Goal: Information Seeking & Learning: Find specific fact

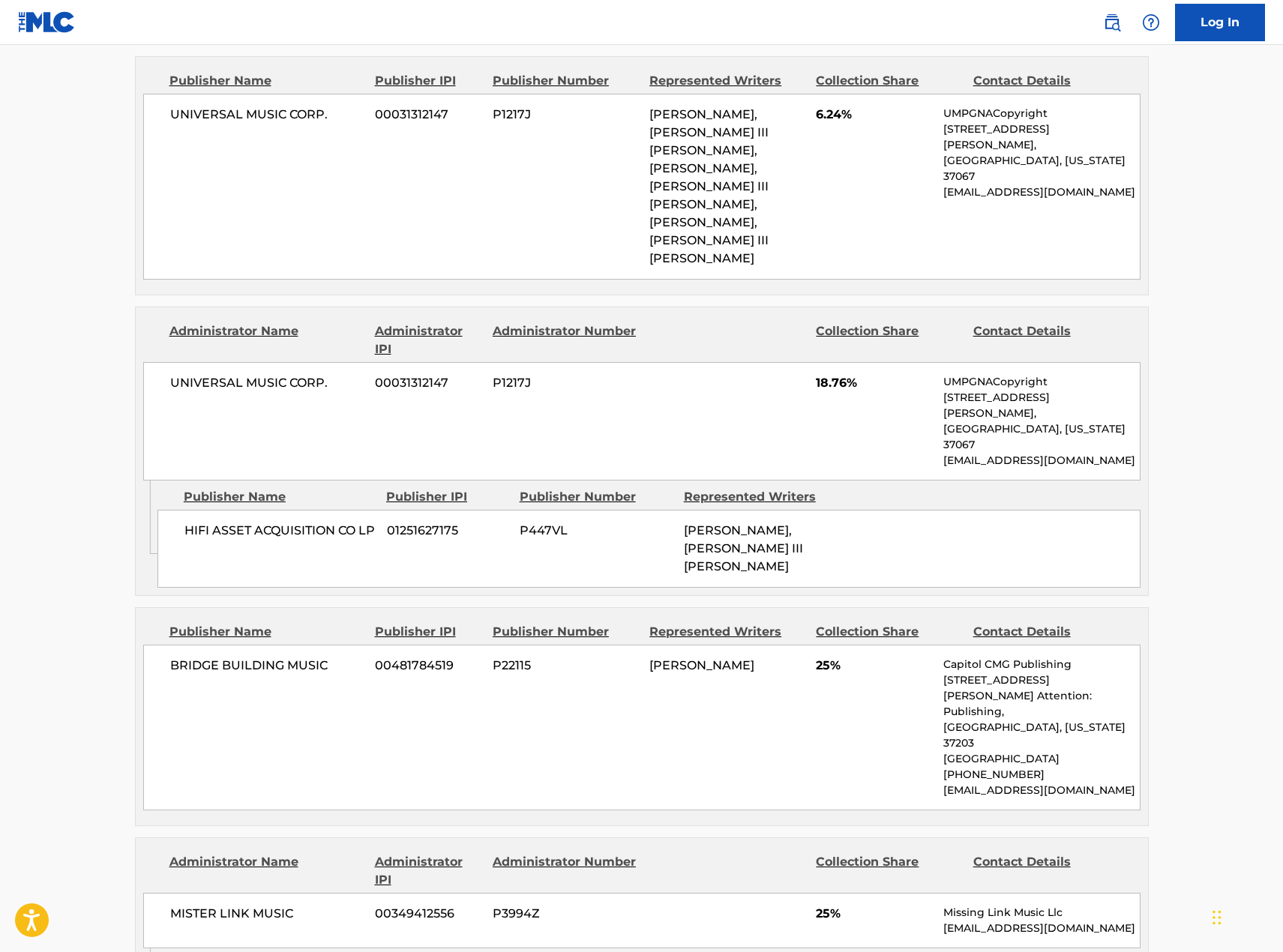
scroll to position [750, 0]
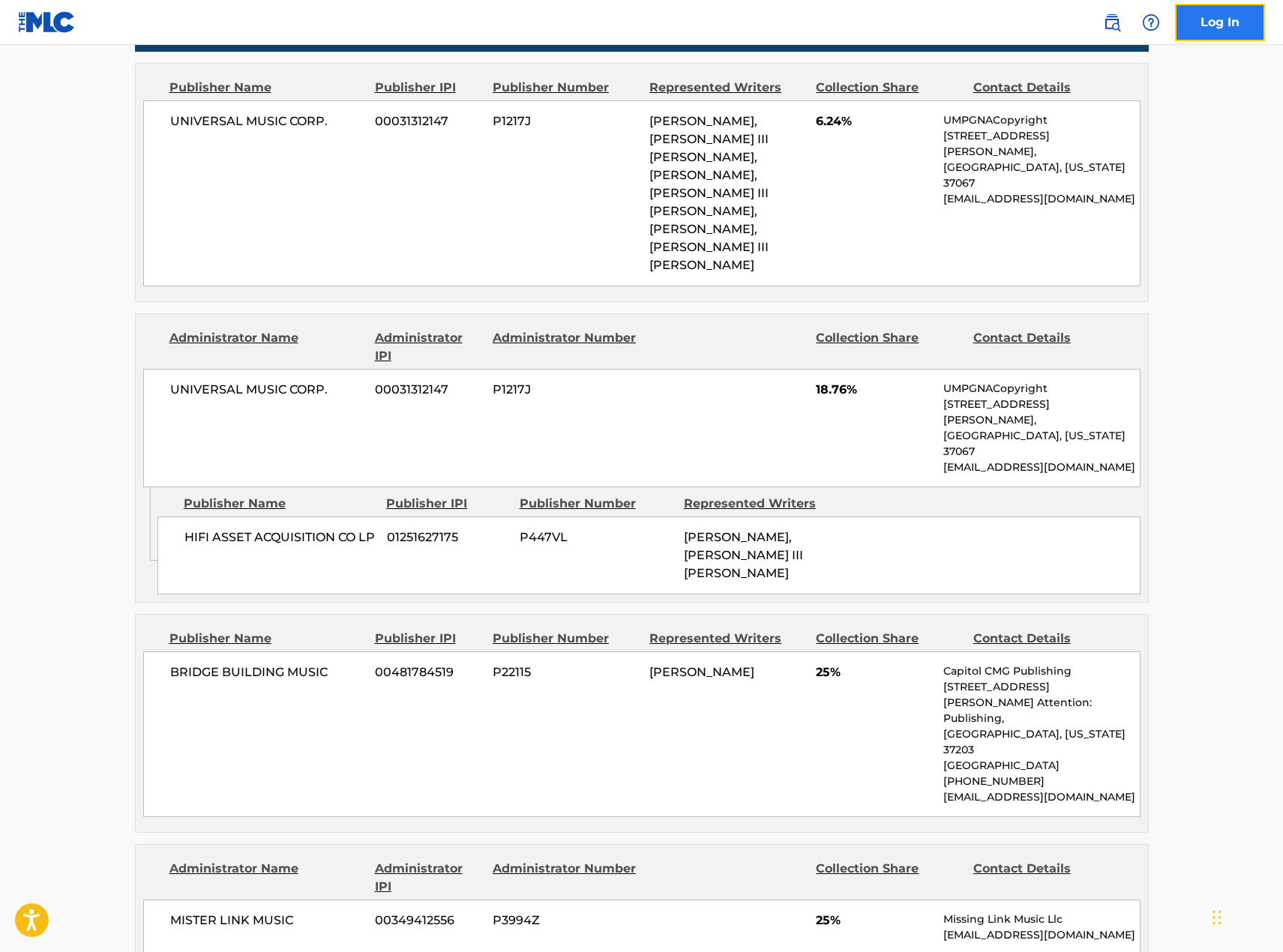
click at [1232, 26] on link "Log In" at bounding box center [1220, 23] width 90 height 37
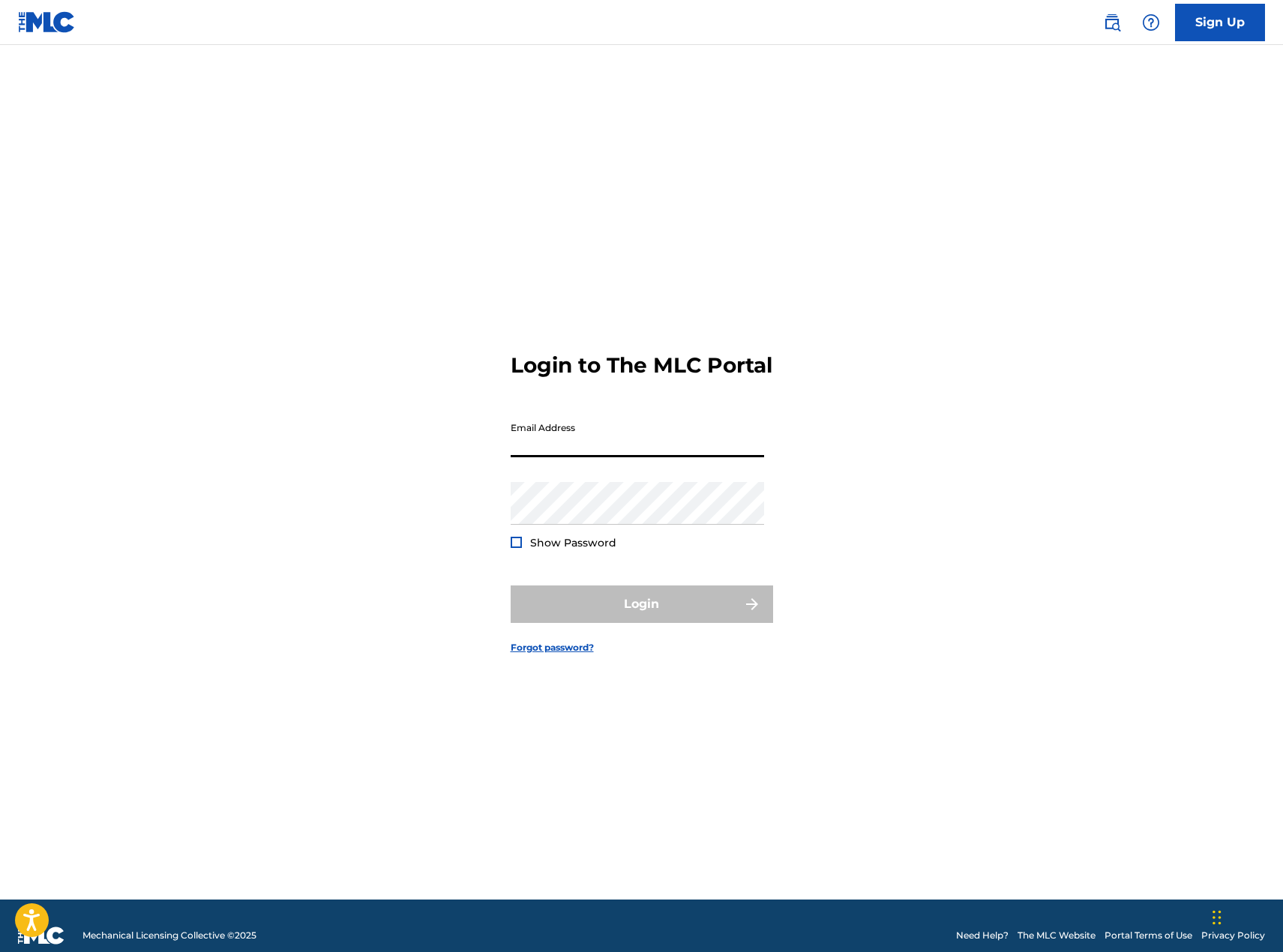
click at [689, 453] on input "Email Address" at bounding box center [637, 436] width 254 height 43
type input "[EMAIL_ADDRESS][PERSON_NAME][DOMAIN_NAME]"
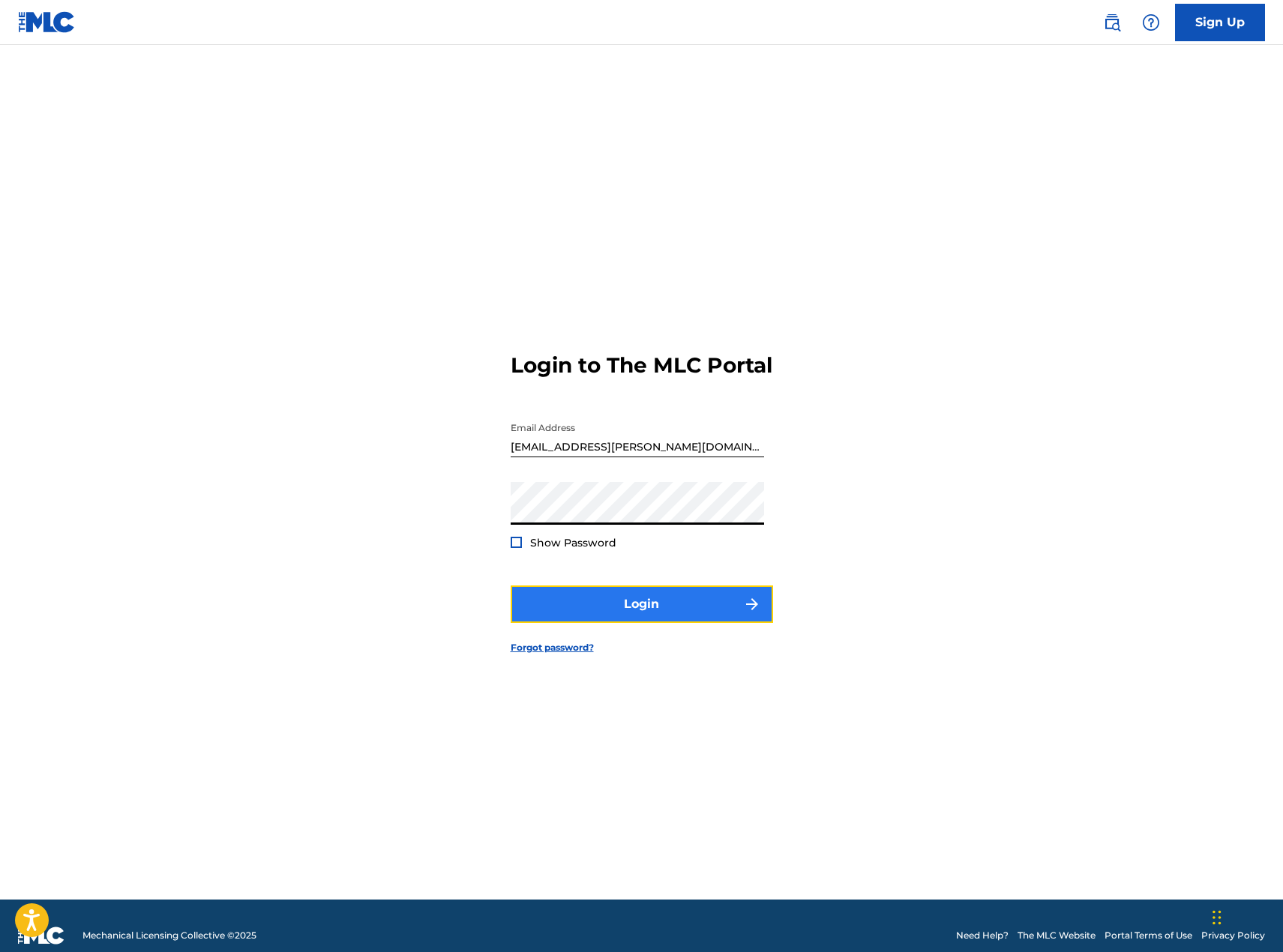
click at [675, 623] on button "Login" at bounding box center [641, 604] width 262 height 37
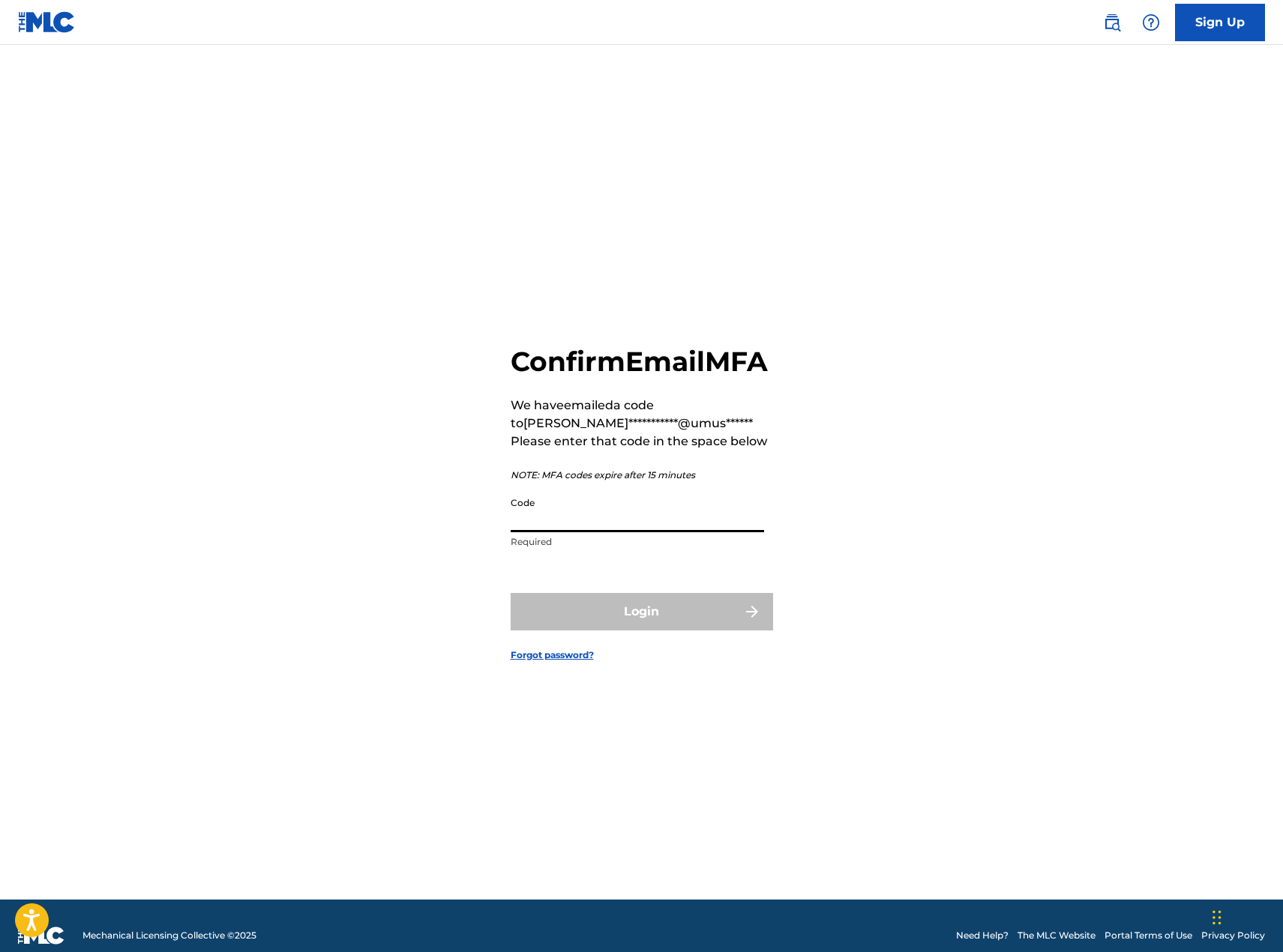
click at [684, 532] on input "Code" at bounding box center [637, 510] width 254 height 43
click at [664, 532] on input "Code" at bounding box center [637, 510] width 254 height 43
click at [537, 532] on input "Code" at bounding box center [637, 510] width 254 height 43
paste input "595993"
type input "595993"
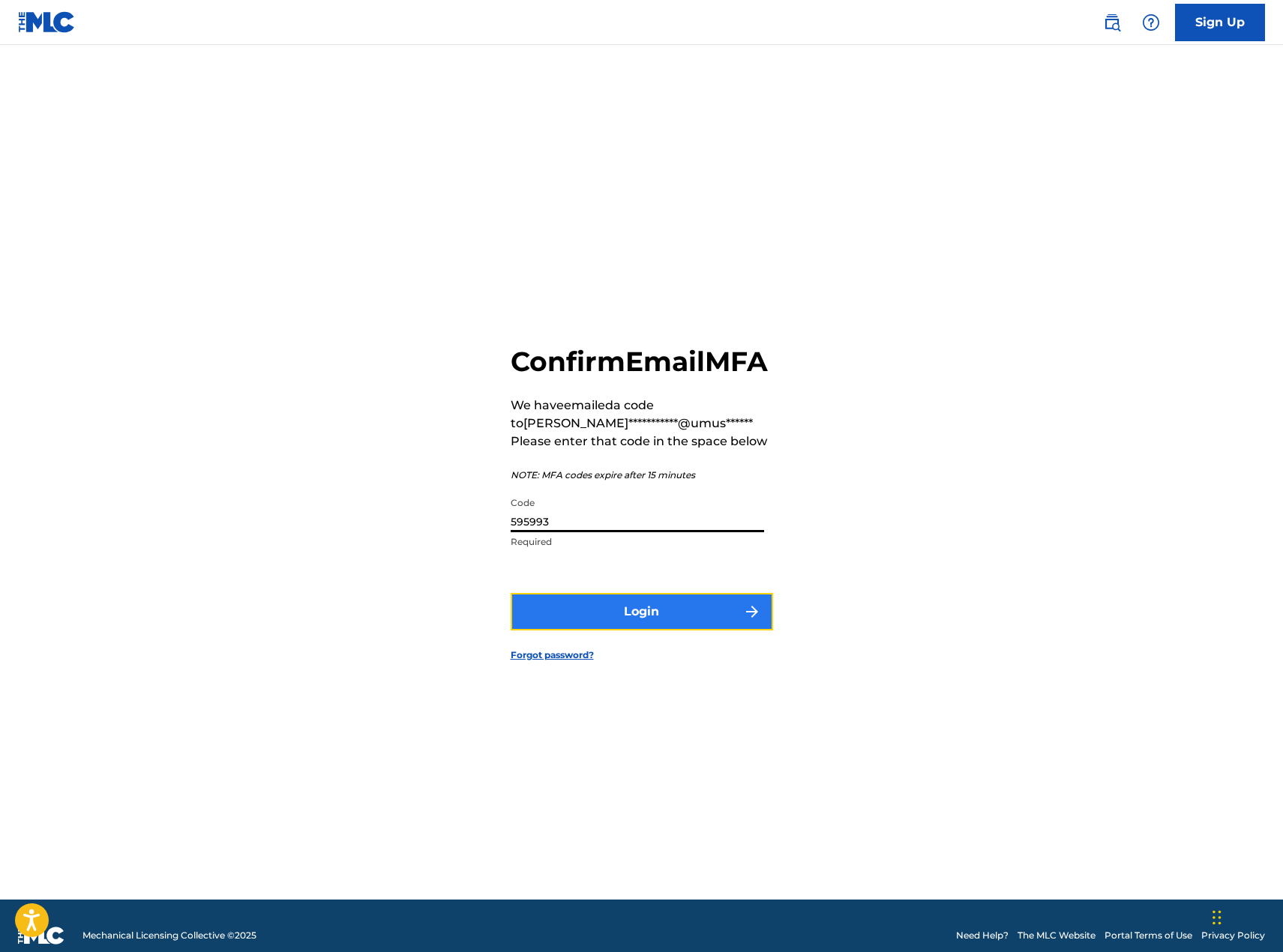
click at [597, 627] on button "Login" at bounding box center [641, 611] width 262 height 37
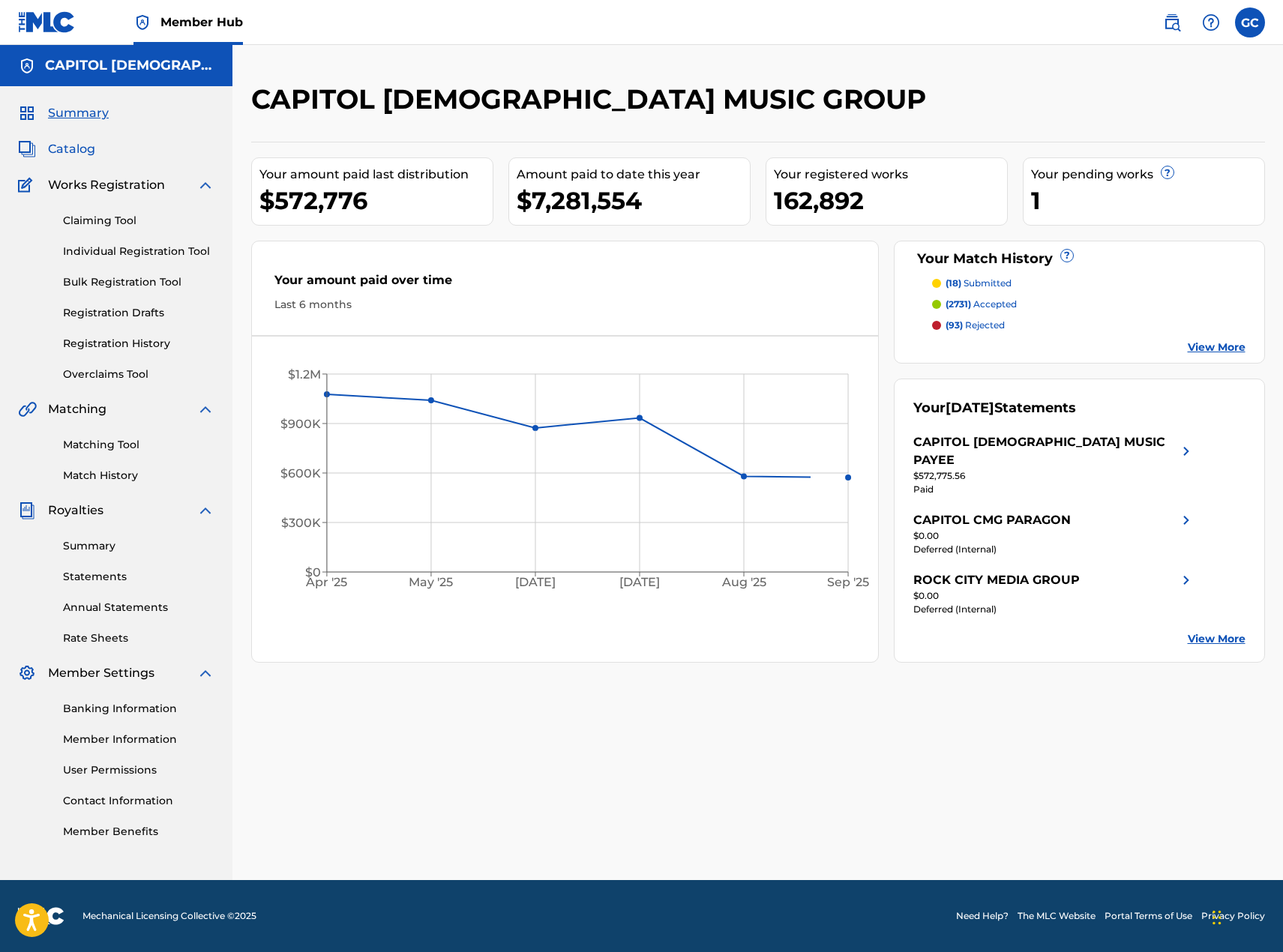
click at [71, 156] on span "Catalog" at bounding box center [72, 149] width 47 height 18
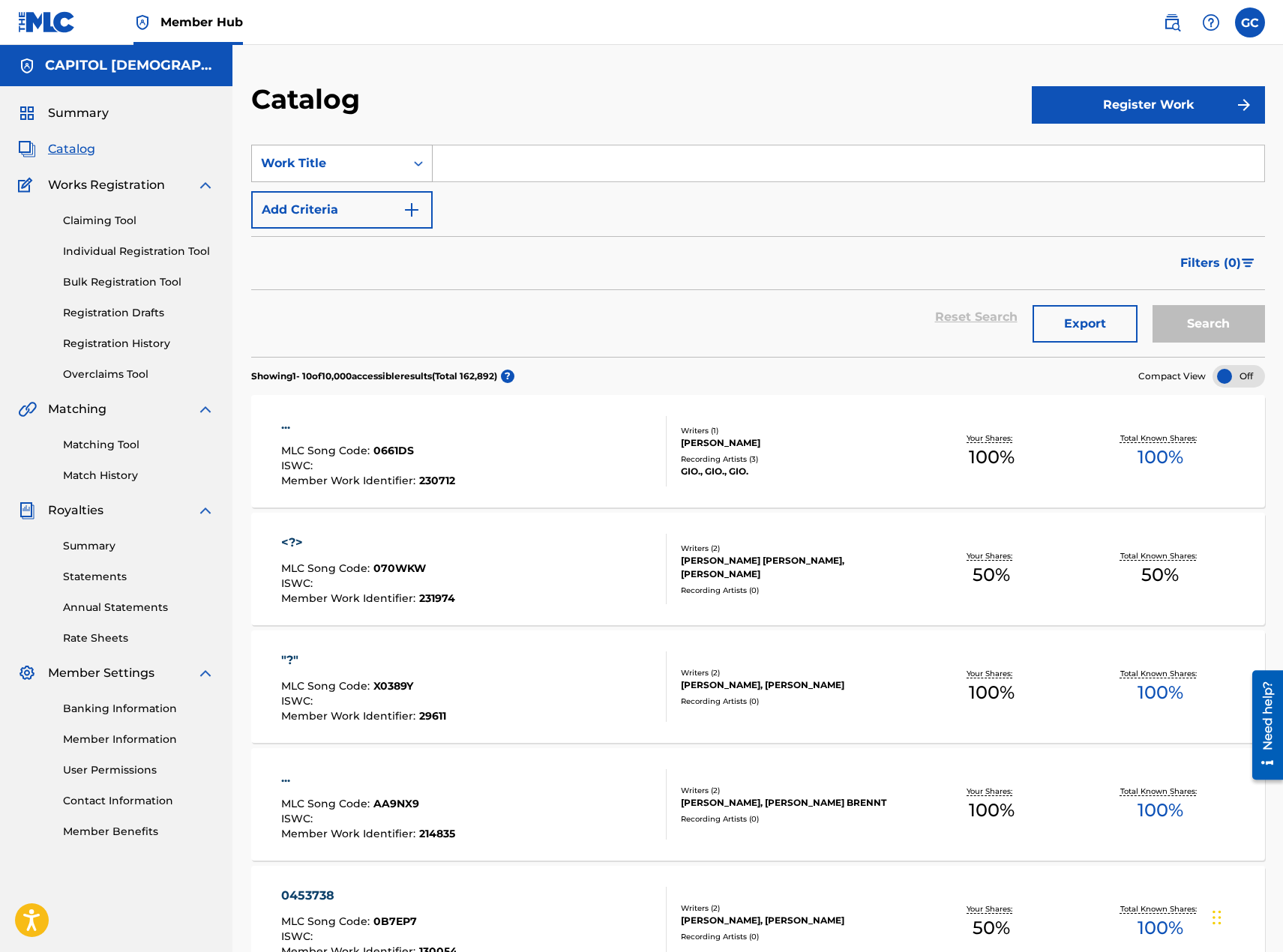
click at [426, 167] on icon "Search Form" at bounding box center [418, 163] width 15 height 15
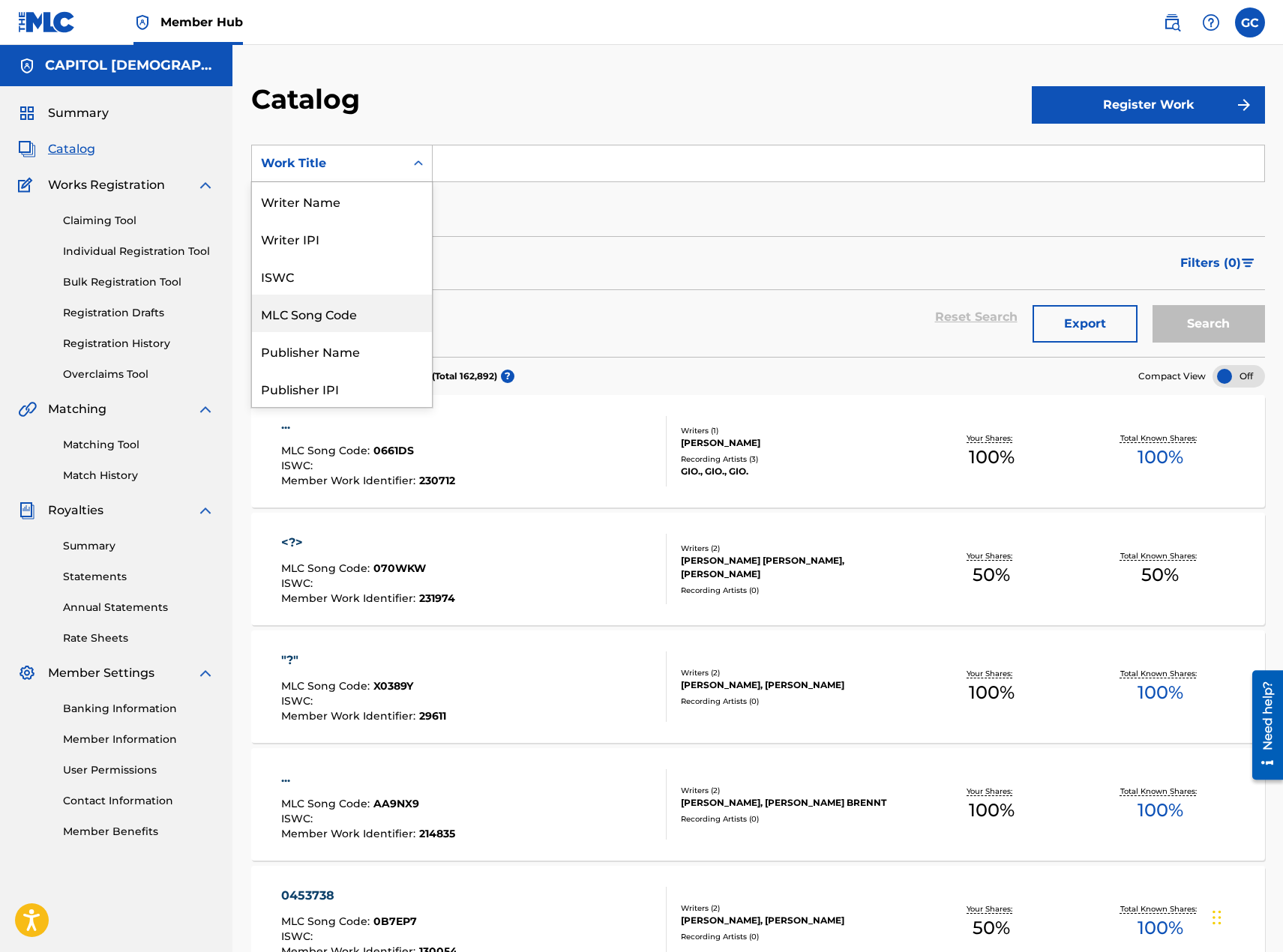
click at [363, 320] on div "MLC Song Code" at bounding box center [342, 313] width 180 height 37
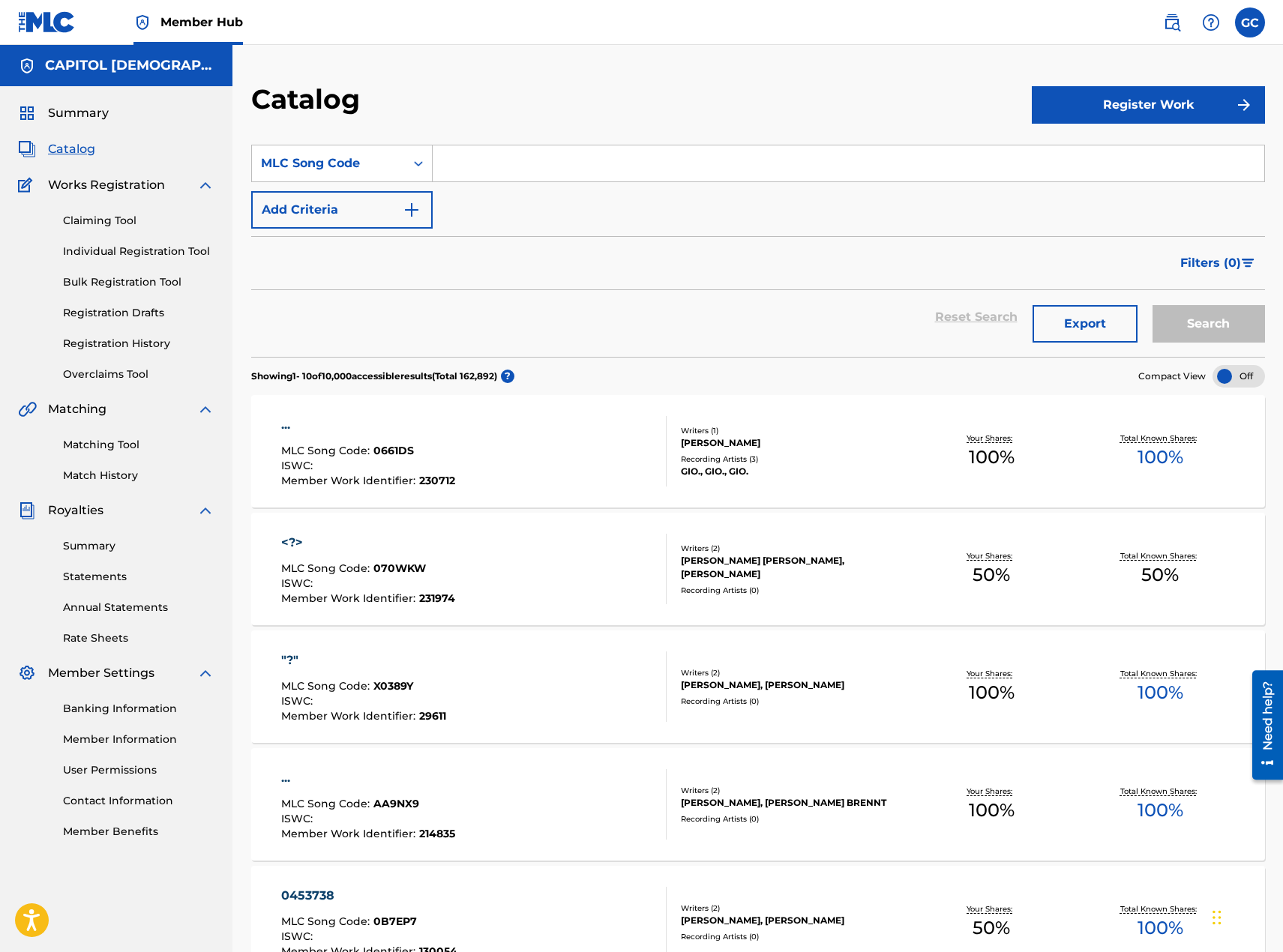
click at [612, 175] on input "Search Form" at bounding box center [848, 163] width 832 height 36
click at [615, 157] on input "Search Form" at bounding box center [848, 163] width 832 height 36
paste input "I71590"
type input "I71590"
click at [1203, 313] on button "Search" at bounding box center [1208, 324] width 113 height 37
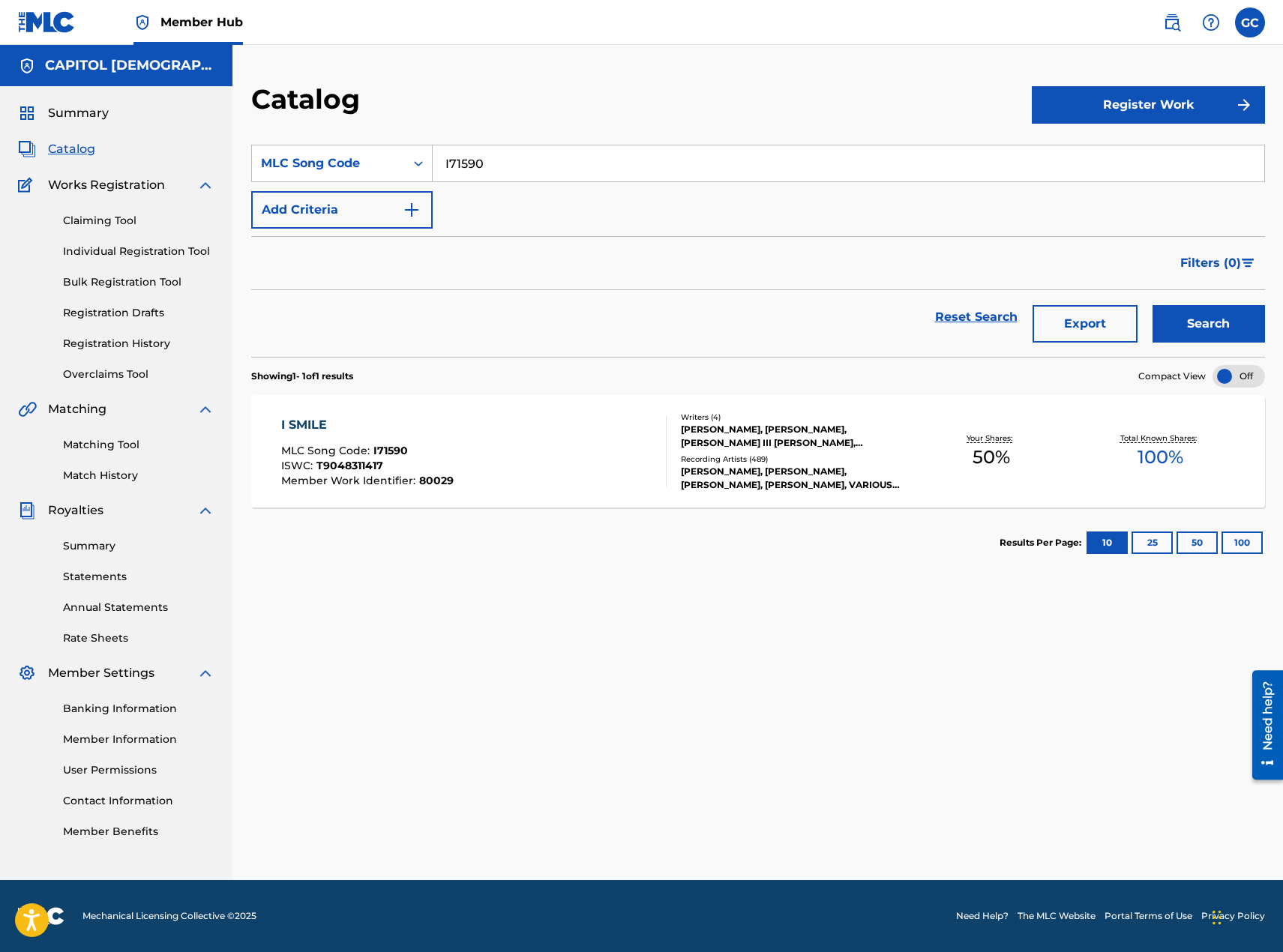
click at [734, 456] on div "Recording Artists ( 489 )" at bounding box center [794, 459] width 226 height 11
click at [695, 156] on input "I71590" at bounding box center [848, 163] width 832 height 36
click at [1152, 305] on button "Search" at bounding box center [1208, 324] width 113 height 37
click at [583, 164] on input "BB4BGV" at bounding box center [848, 163] width 832 height 36
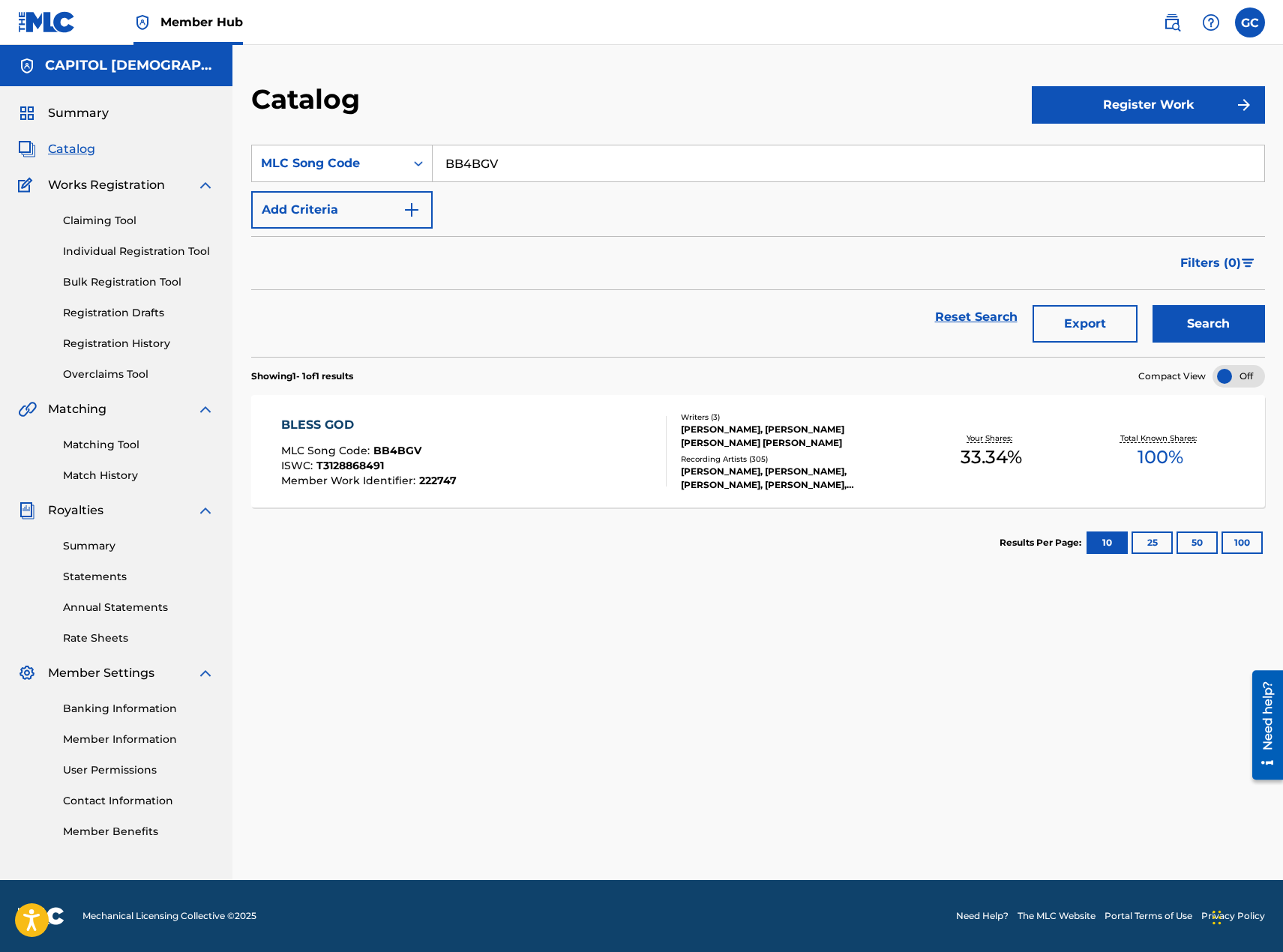
click at [583, 163] on input "BB4BGV" at bounding box center [848, 163] width 832 height 36
click at [1152, 305] on button "Search" at bounding box center [1208, 324] width 113 height 37
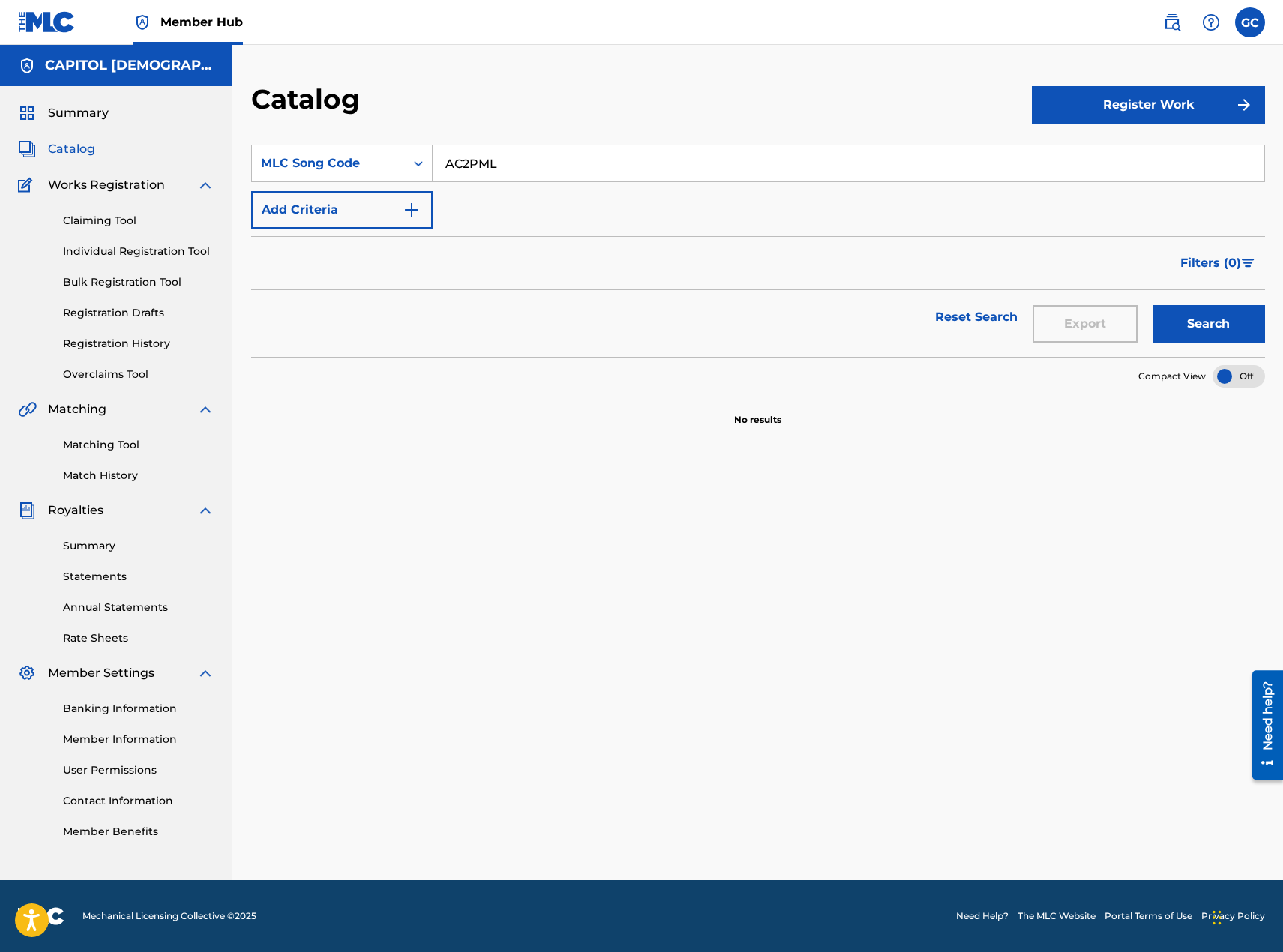
click at [1152, 305] on button "Search" at bounding box center [1208, 324] width 113 height 37
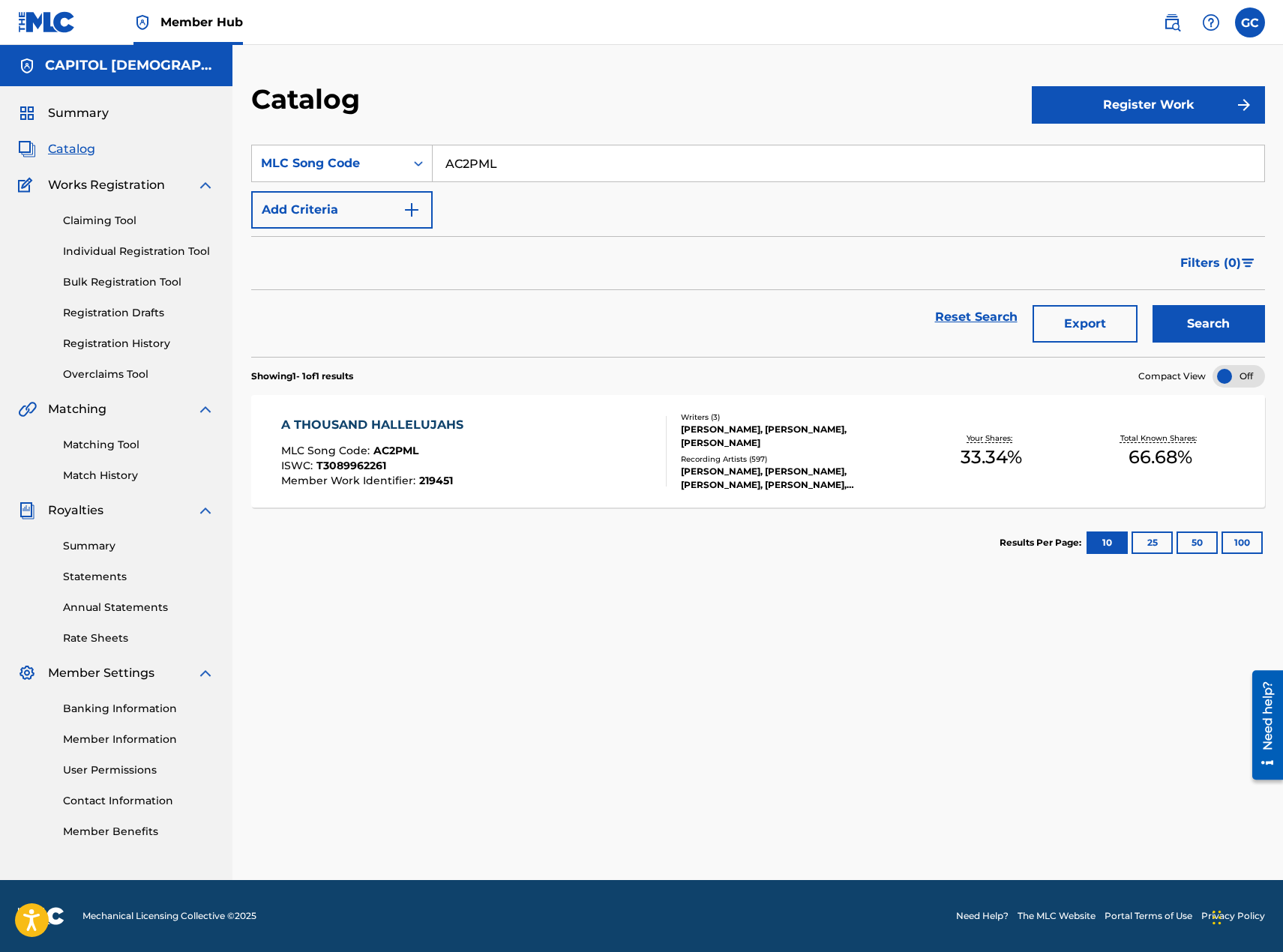
click at [613, 163] on input "AC2PML" at bounding box center [848, 163] width 832 height 36
click at [1152, 305] on button "Search" at bounding box center [1208, 324] width 113 height 37
click at [647, 159] on input "CVBMFN" at bounding box center [848, 163] width 832 height 36
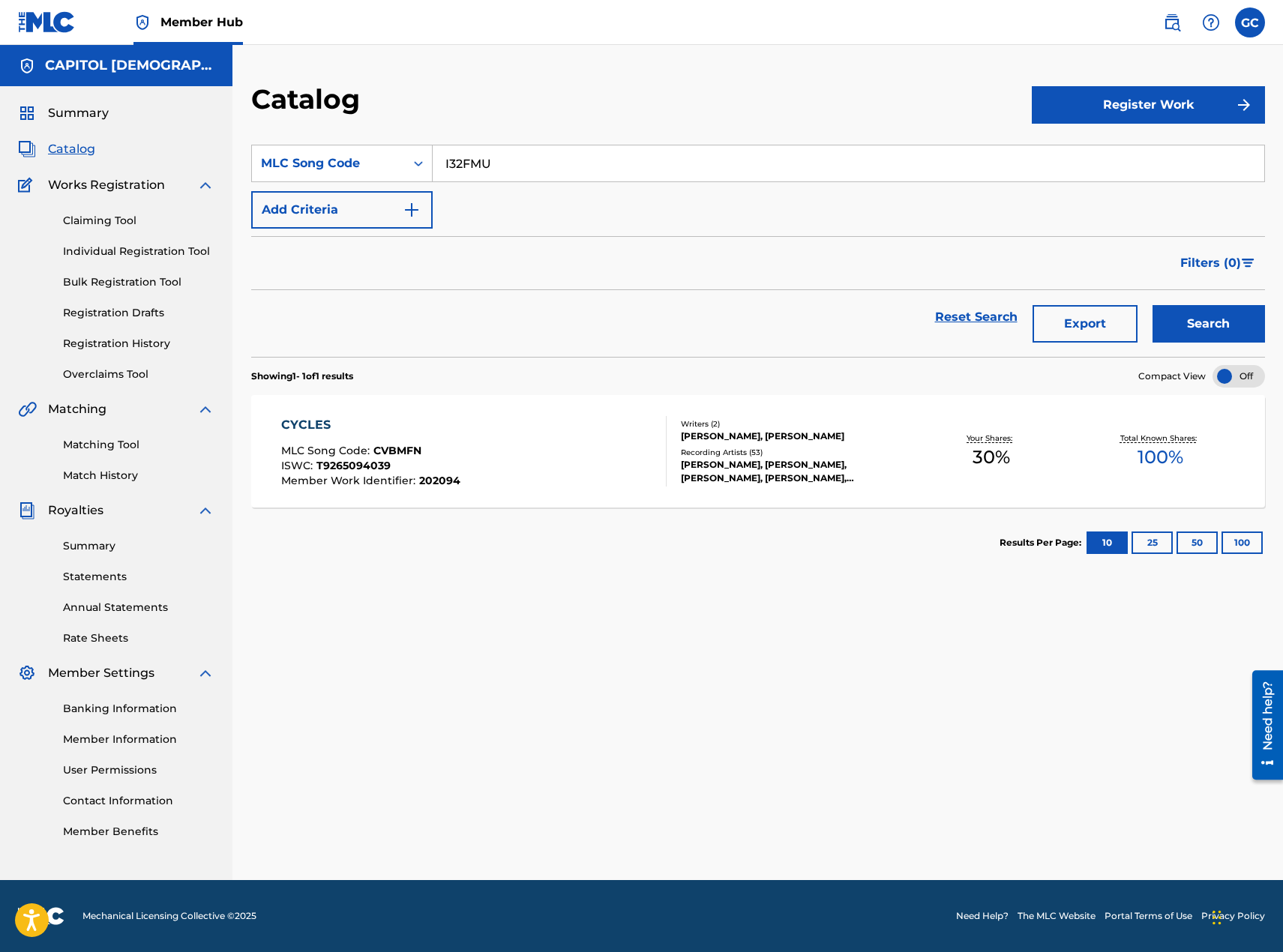
type input "I32FMU"
click at [1152, 305] on button "Search" at bounding box center [1208, 324] width 113 height 37
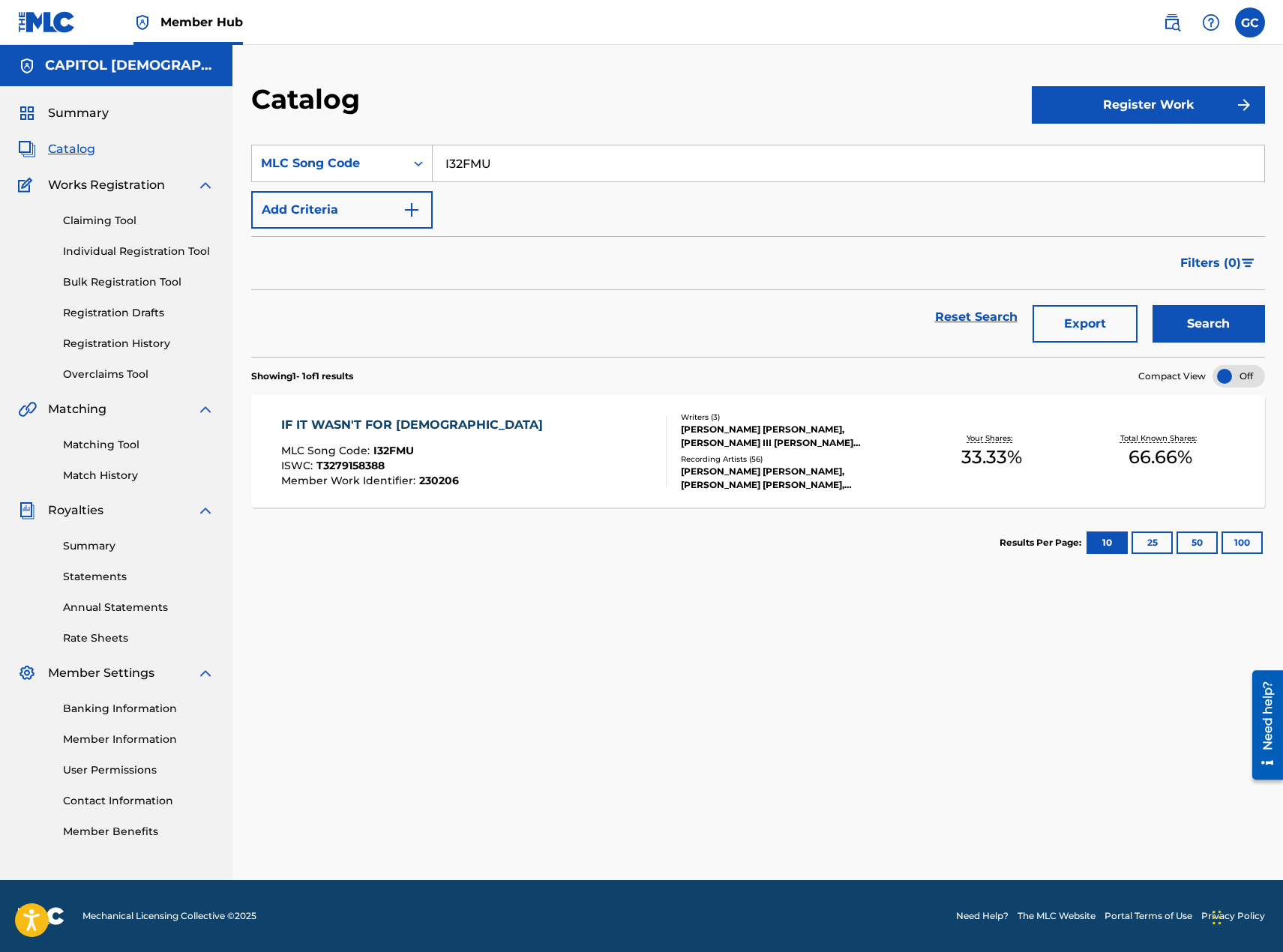
click at [647, 420] on div "IF IT WASN'T FOR [DEMOGRAPHIC_DATA] MLC Song Code : I32FMU ISWC : T3279158388 M…" at bounding box center [473, 451] width 385 height 71
click at [558, 158] on input "I32FMU" at bounding box center [848, 163] width 832 height 36
type input "SB7APR"
click at [1152, 305] on button "Search" at bounding box center [1208, 324] width 113 height 37
